Goal: Book appointment/travel/reservation

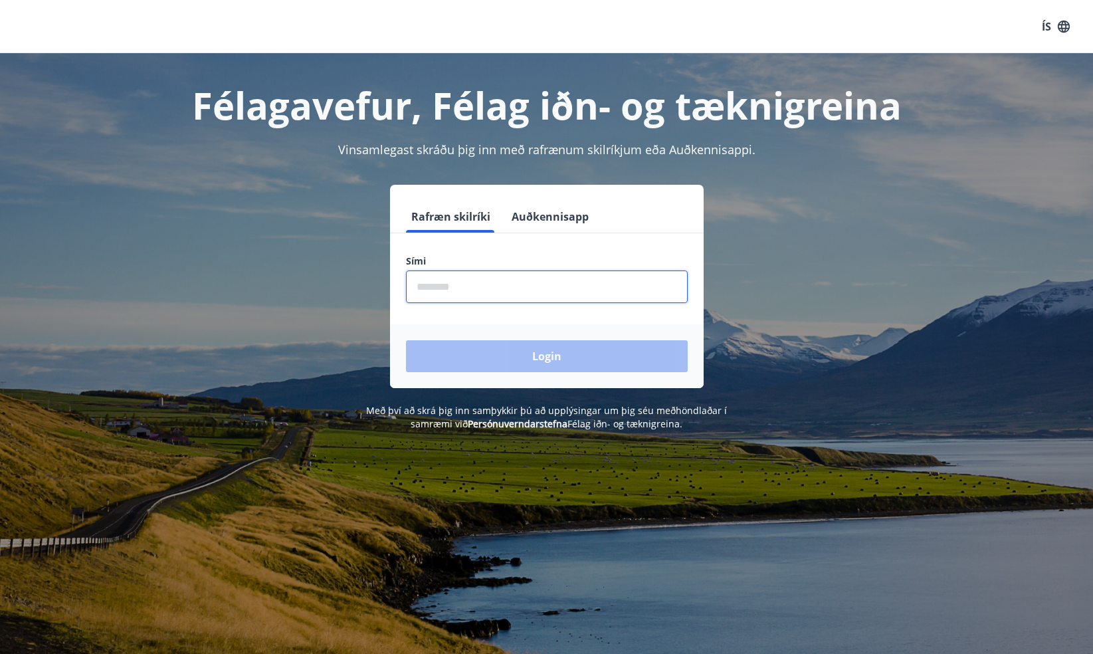
click at [472, 288] on input "phone" at bounding box center [547, 286] width 282 height 33
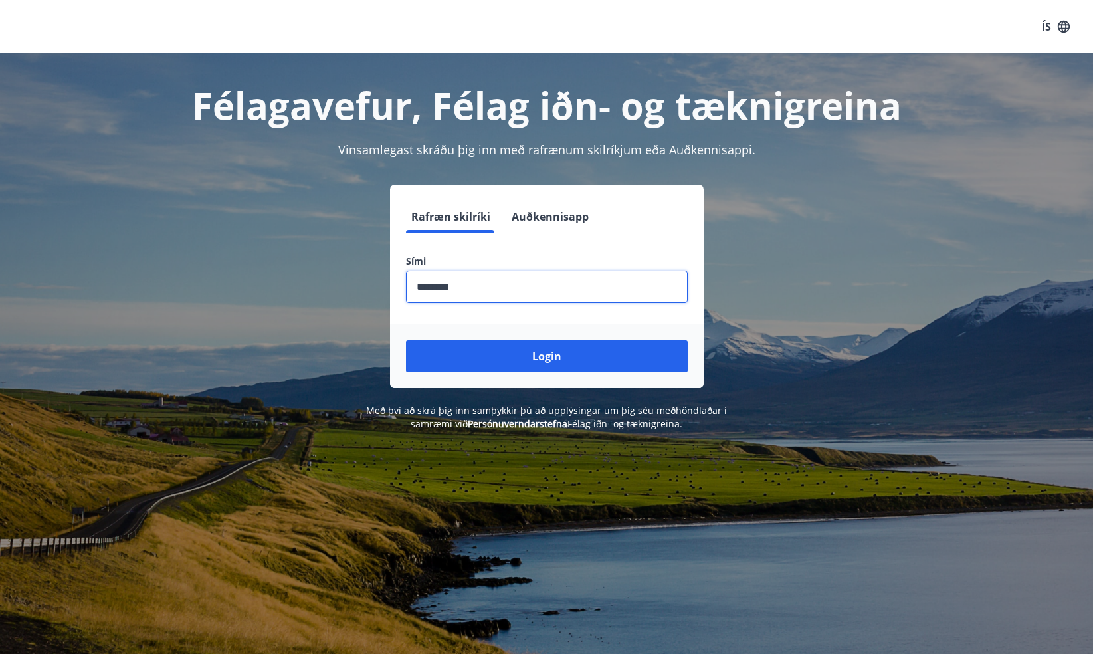
type input "********"
click at [546, 356] on button "Login" at bounding box center [547, 356] width 282 height 32
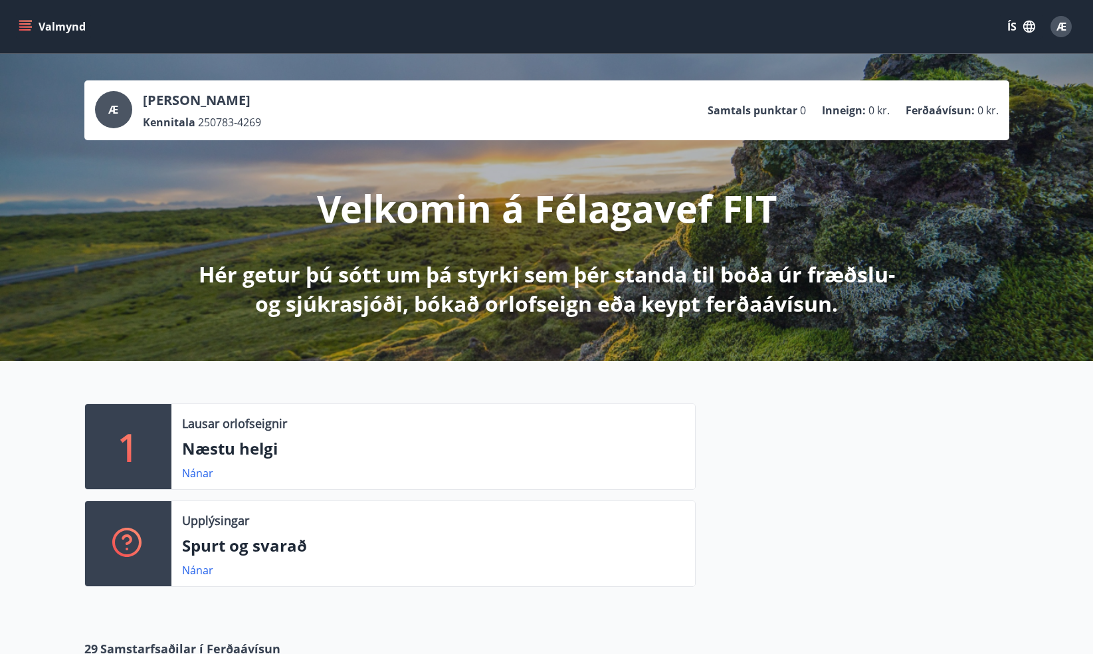
click at [31, 23] on icon "menu" at bounding box center [25, 26] width 13 height 13
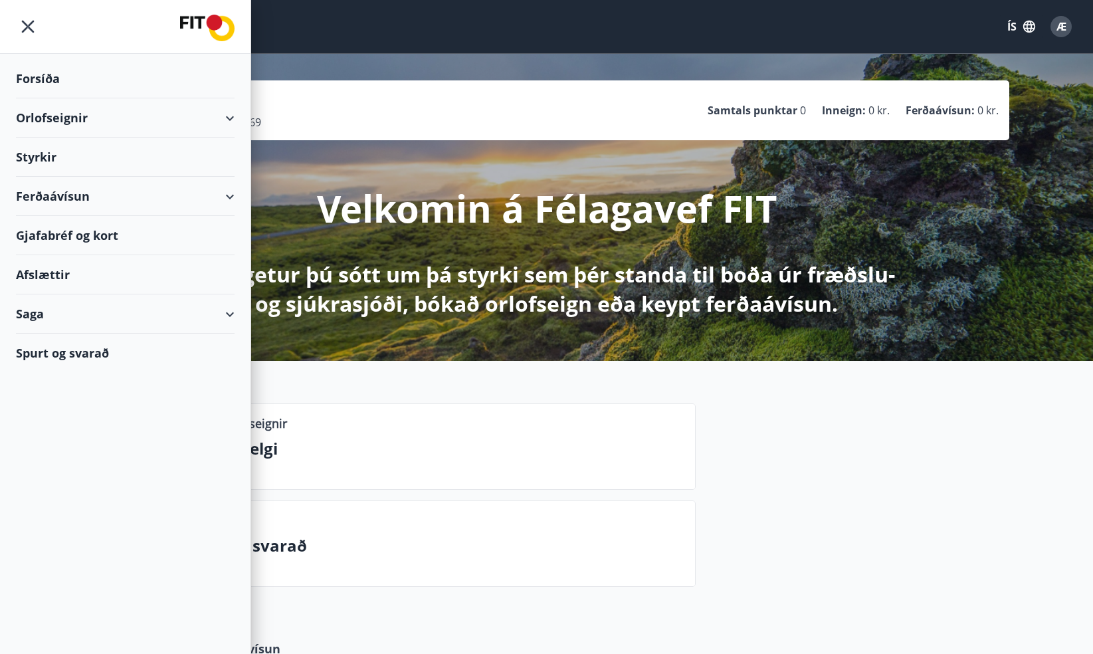
click at [81, 119] on div "Orlofseignir" at bounding box center [125, 117] width 219 height 39
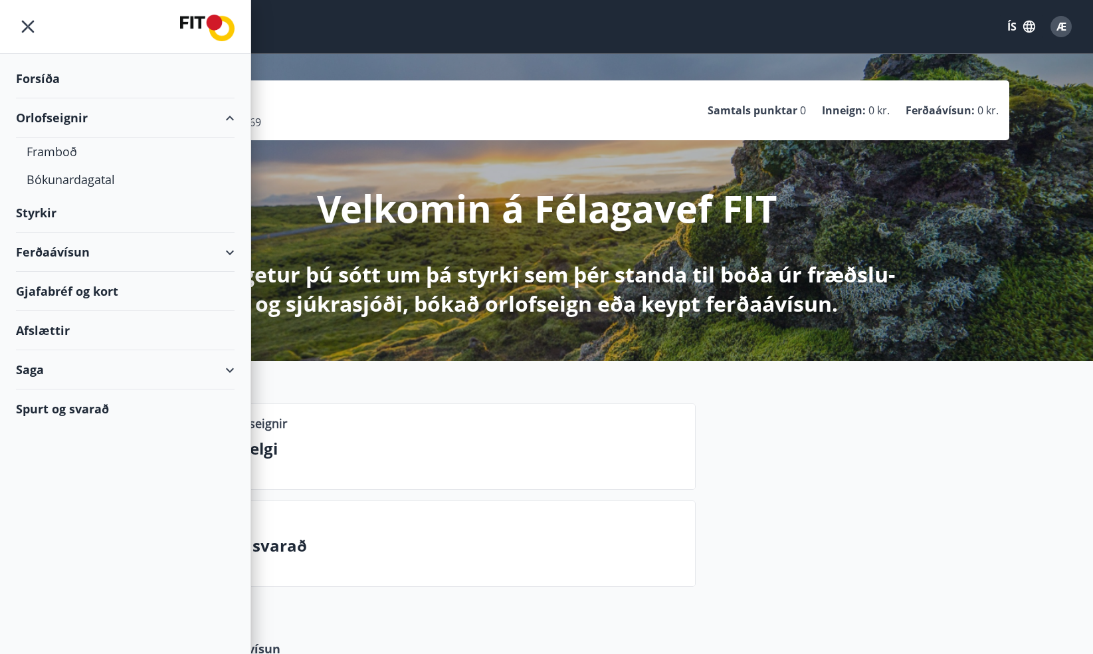
click at [81, 119] on div "Orlofseignir" at bounding box center [125, 117] width 219 height 39
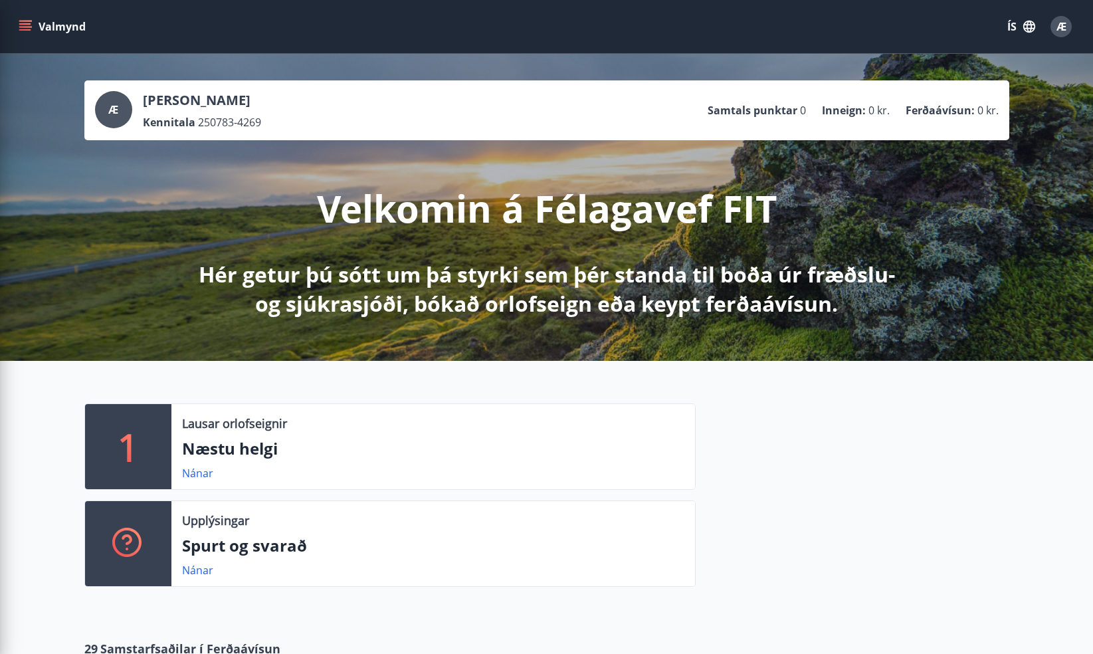
click at [554, 166] on div "Velkomin á Félagavef FIT Hér getur þú sótt um þá styrki sem þér standa til boða…" at bounding box center [547, 229] width 744 height 178
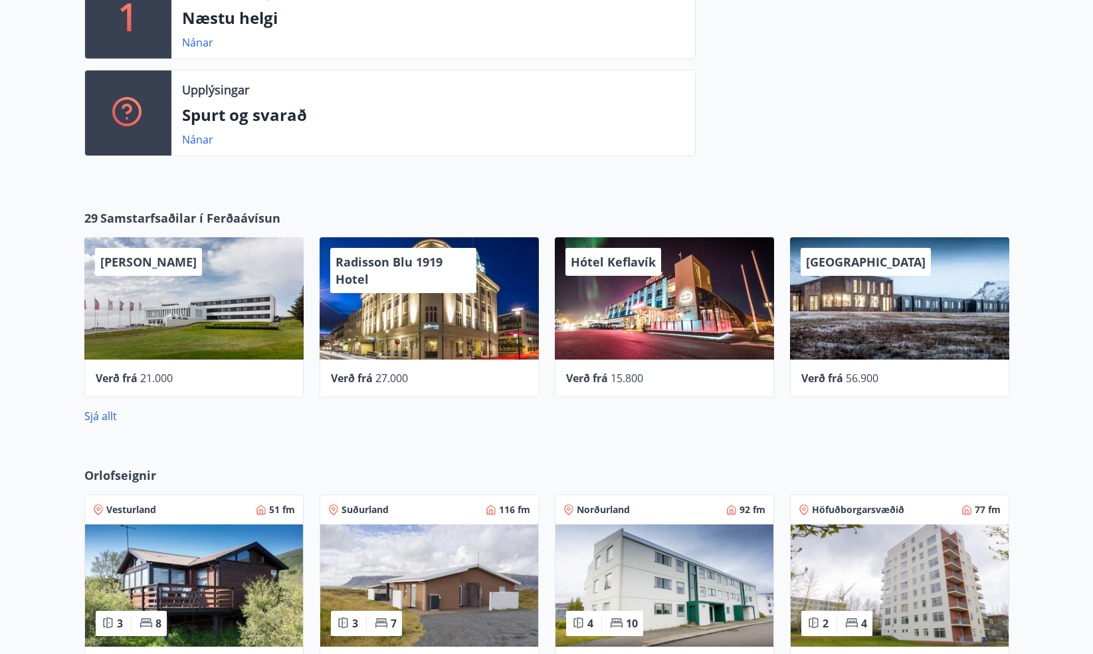
scroll to position [282, 0]
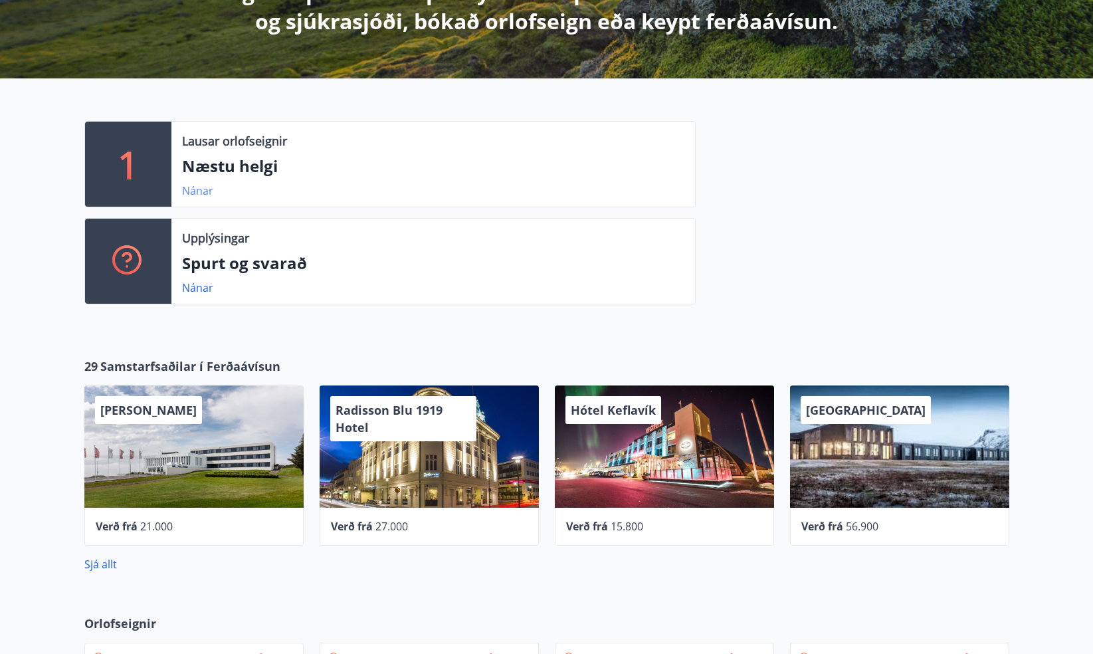
click at [196, 193] on link "Nánar" at bounding box center [197, 190] width 31 height 15
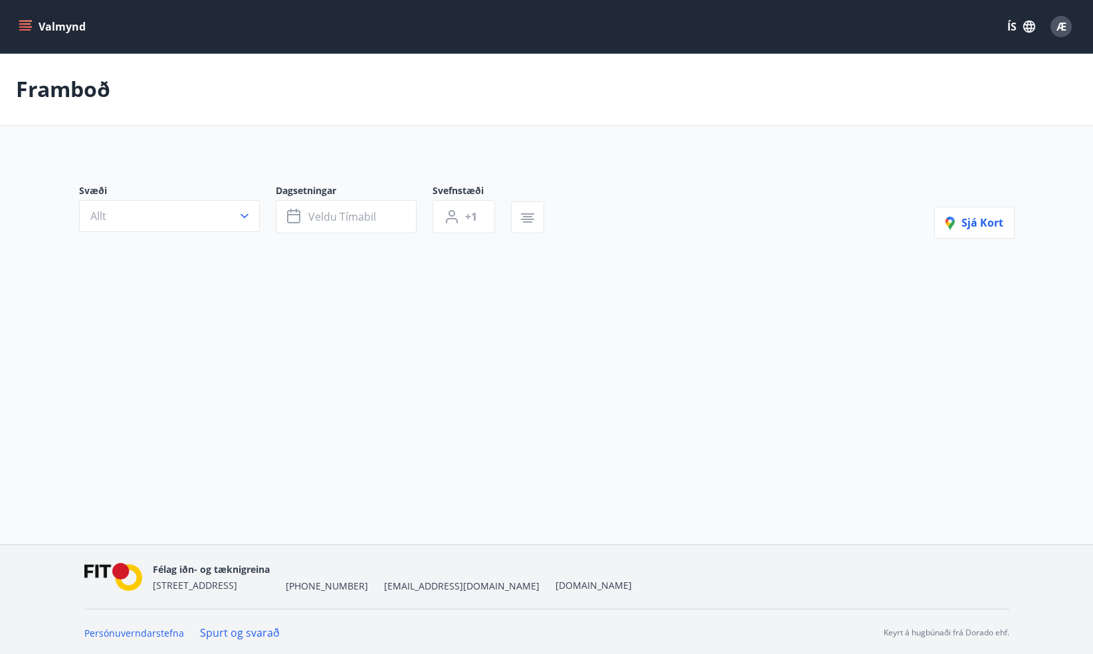
type input "*"
